Goal: Information Seeking & Learning: Learn about a topic

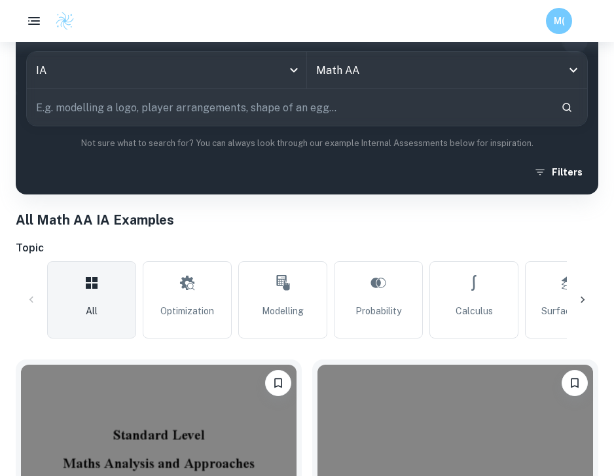
scroll to position [187, 0]
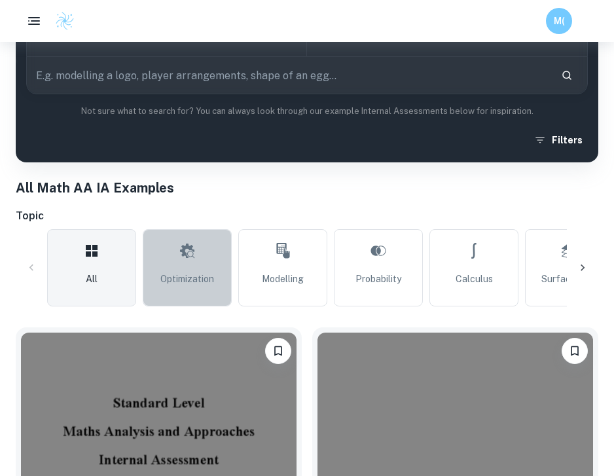
click at [187, 282] on span "Optimization" at bounding box center [187, 278] width 54 height 14
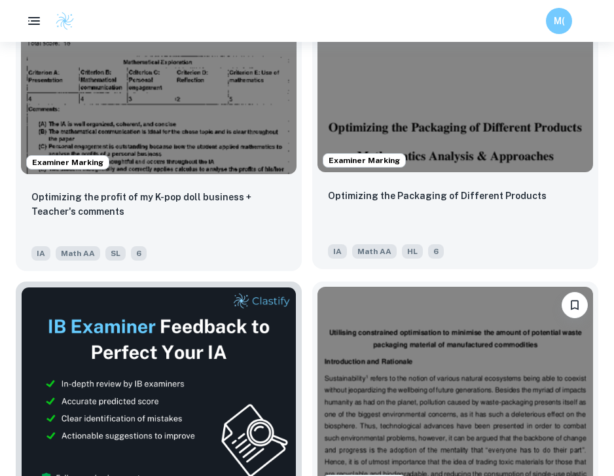
scroll to position [529, 0]
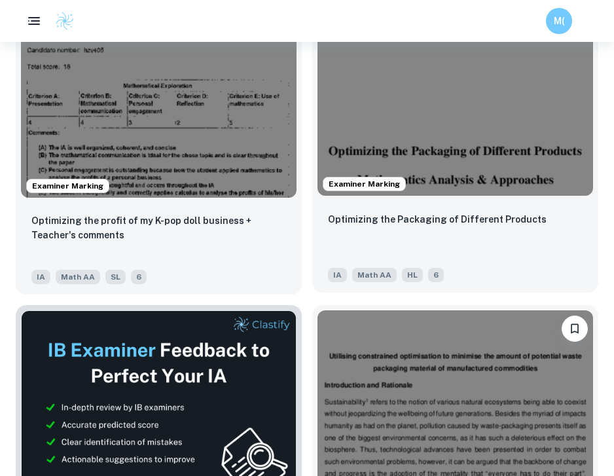
click at [385, 101] on img at bounding box center [454, 92] width 275 height 207
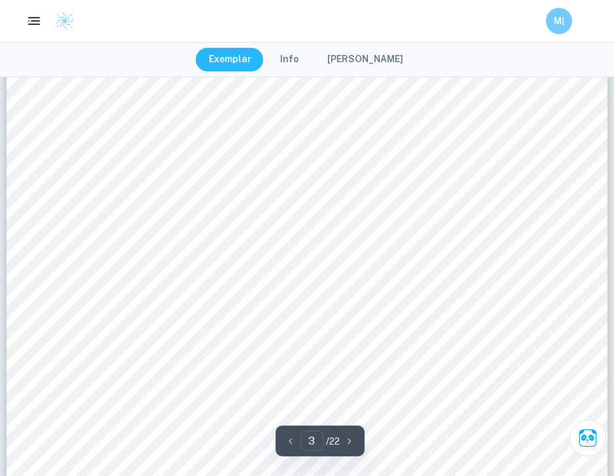
scroll to position [1822, 0]
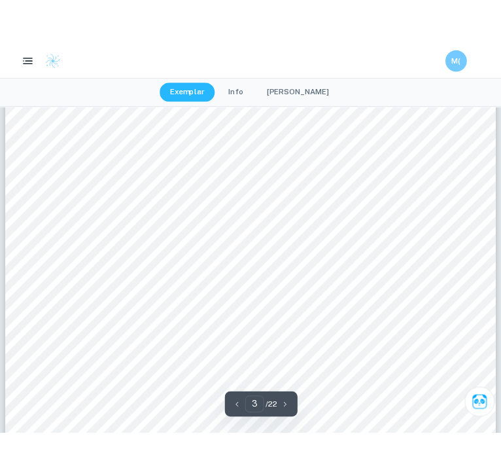
scroll to position [1969, 0]
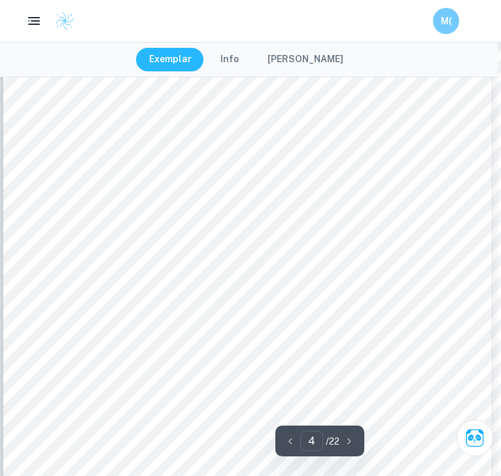
scroll to position [2235, 3]
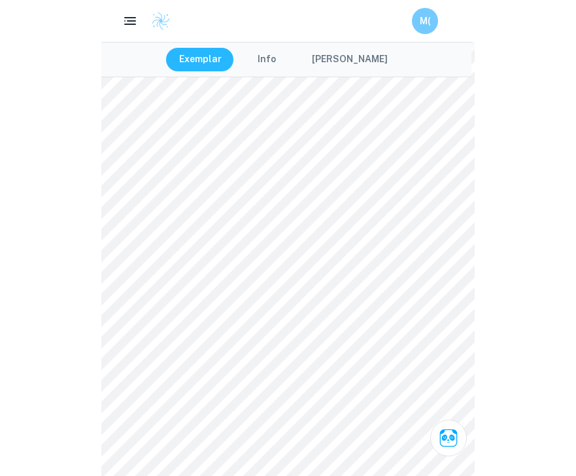
scroll to position [6123, 3]
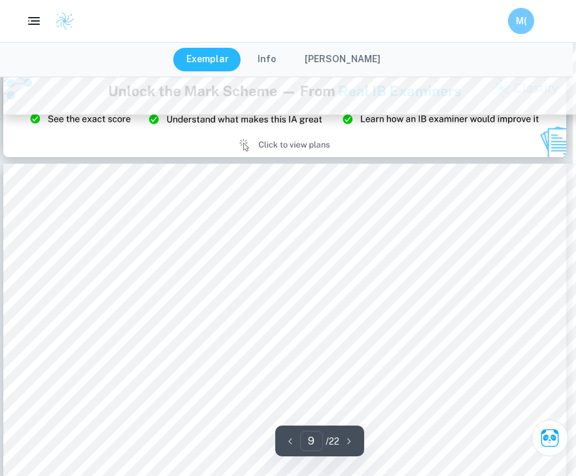
type input "8"
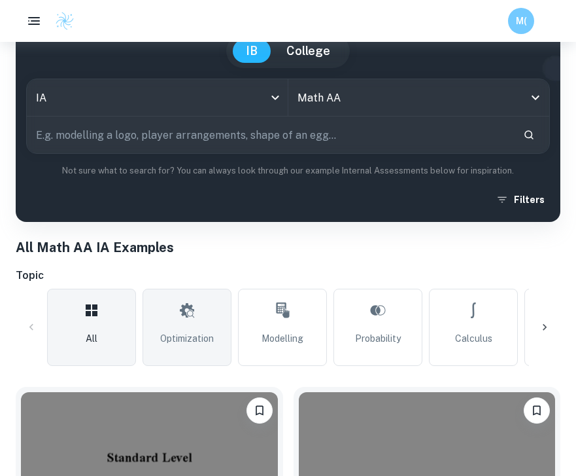
scroll to position [128, 0]
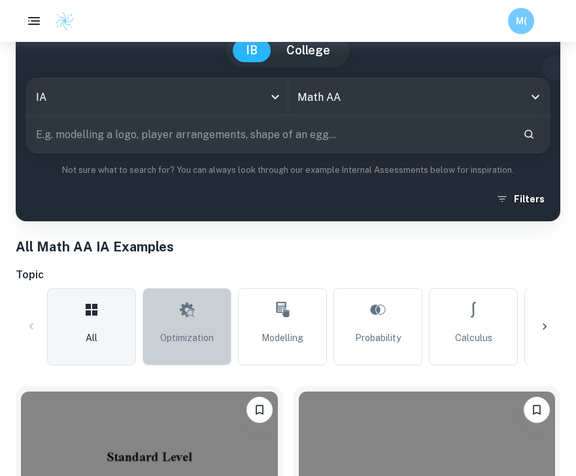
click at [162, 304] on link "Optimization" at bounding box center [187, 326] width 89 height 77
type input "Optimization"
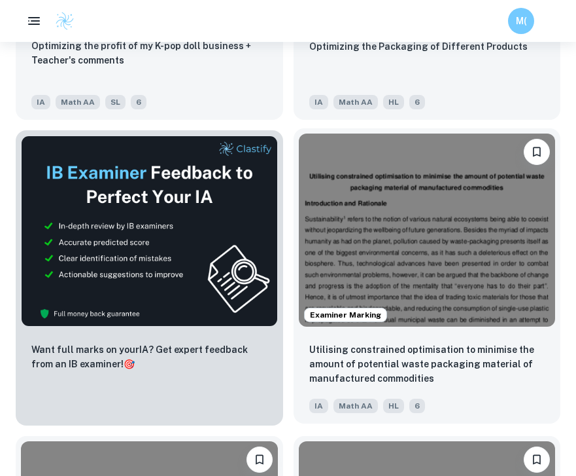
scroll to position [694, 0]
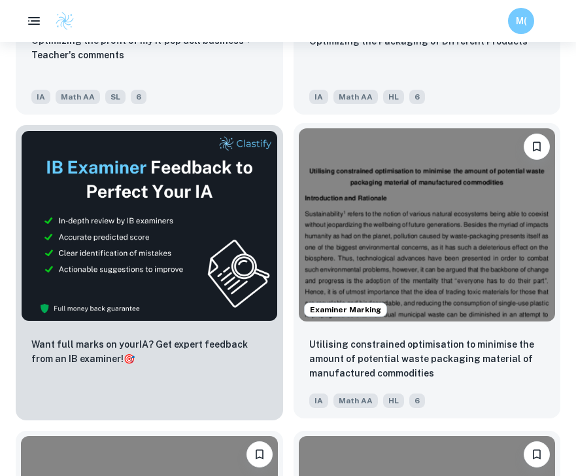
click at [408, 249] on img at bounding box center [427, 224] width 257 height 192
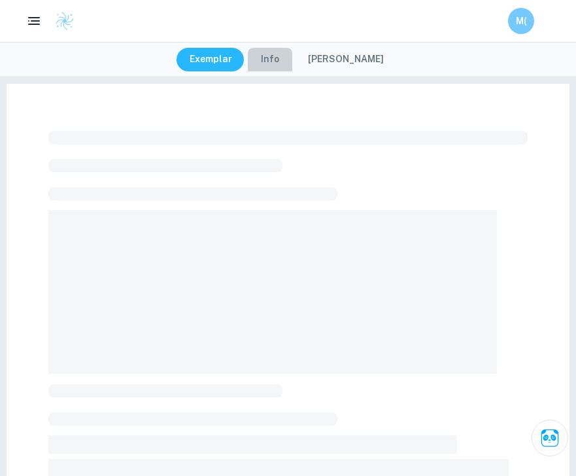
click at [279, 60] on button "Info" at bounding box center [270, 60] width 44 height 24
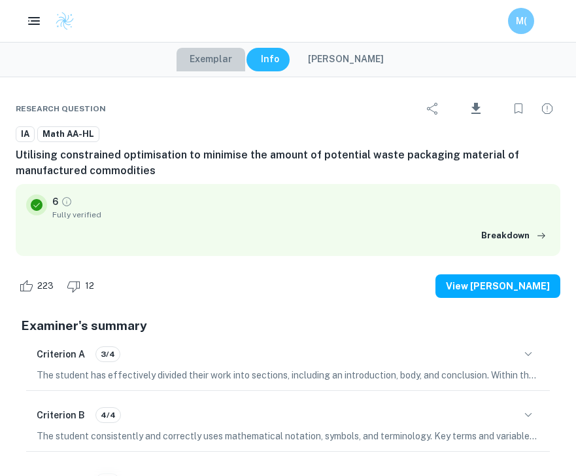
drag, startPoint x: 230, startPoint y: 60, endPoint x: 224, endPoint y: 247, distance: 186.5
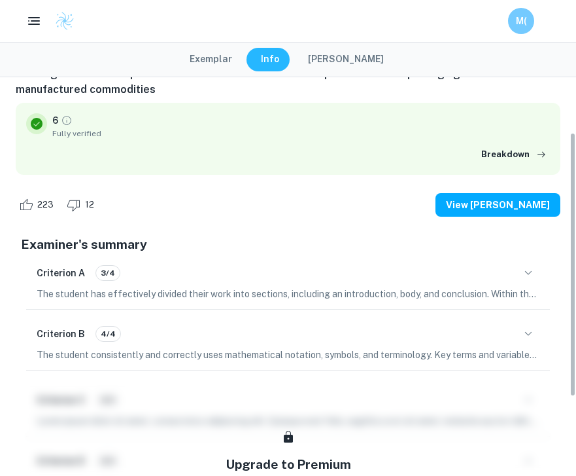
scroll to position [86, 0]
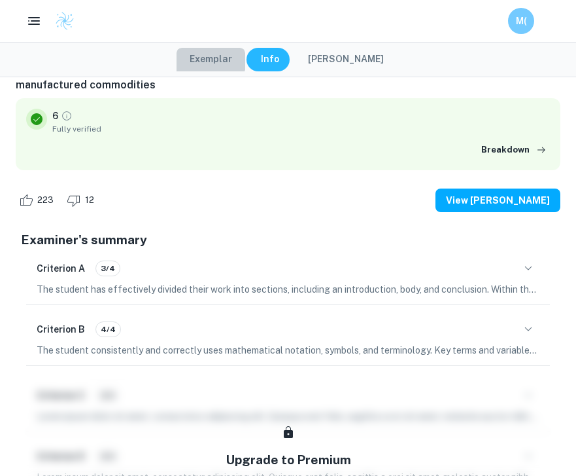
click at [214, 56] on button "Exemplar" at bounding box center [211, 60] width 69 height 24
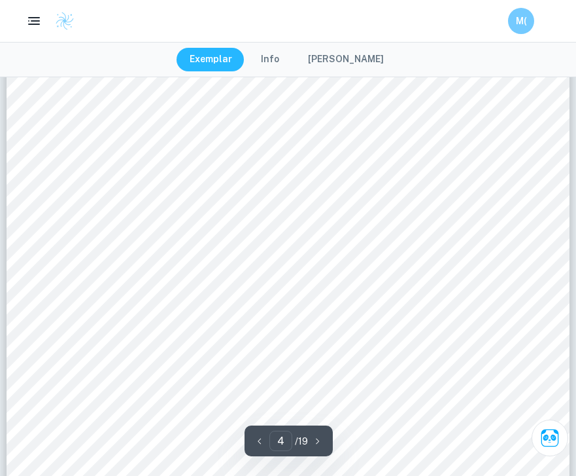
scroll to position [2802, 0]
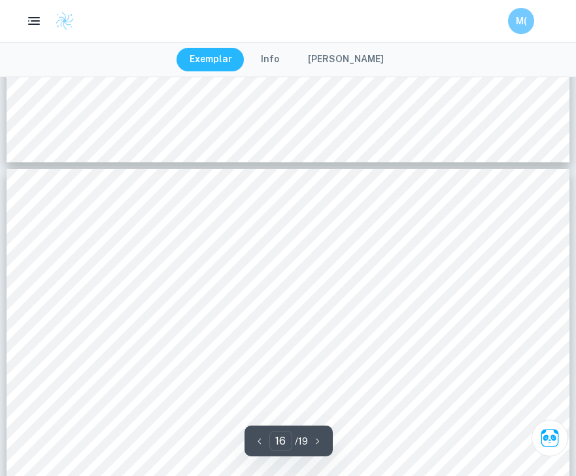
type input "15"
